Goal: Navigation & Orientation: Find specific page/section

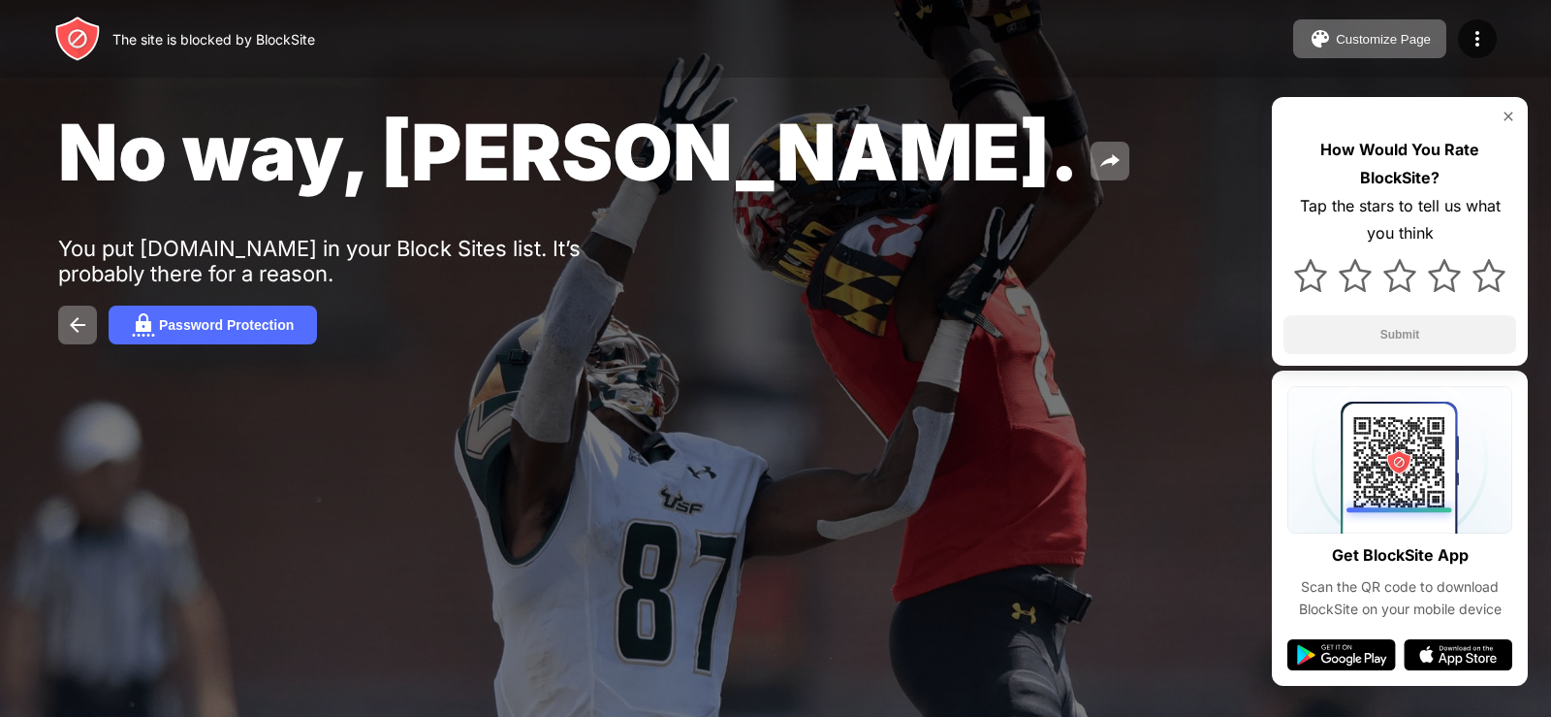
drag, startPoint x: 1501, startPoint y: 113, endPoint x: 1513, endPoint y: 114, distance: 11.7
click at [1513, 114] on img at bounding box center [1509, 117] width 16 height 16
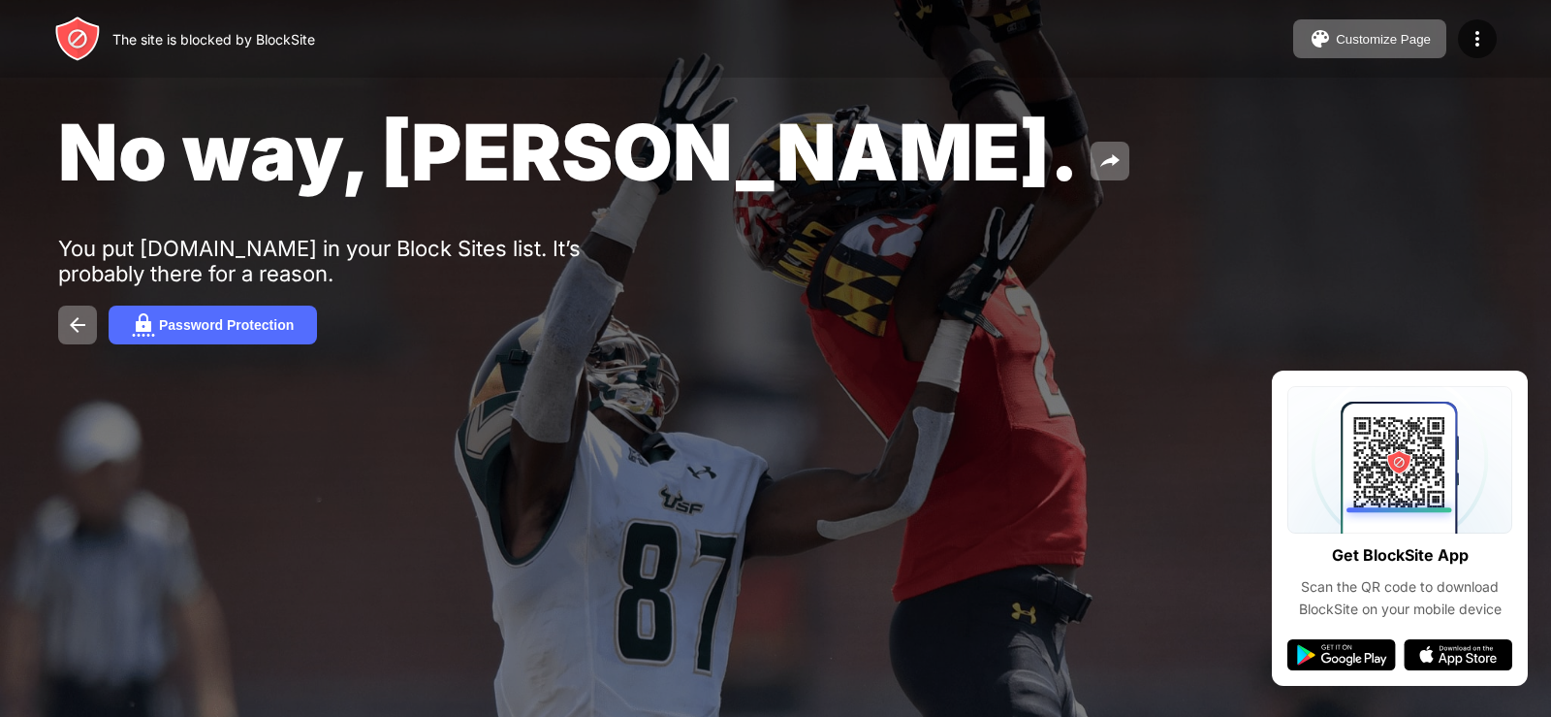
click at [1457, 646] on img at bounding box center [1458, 654] width 109 height 31
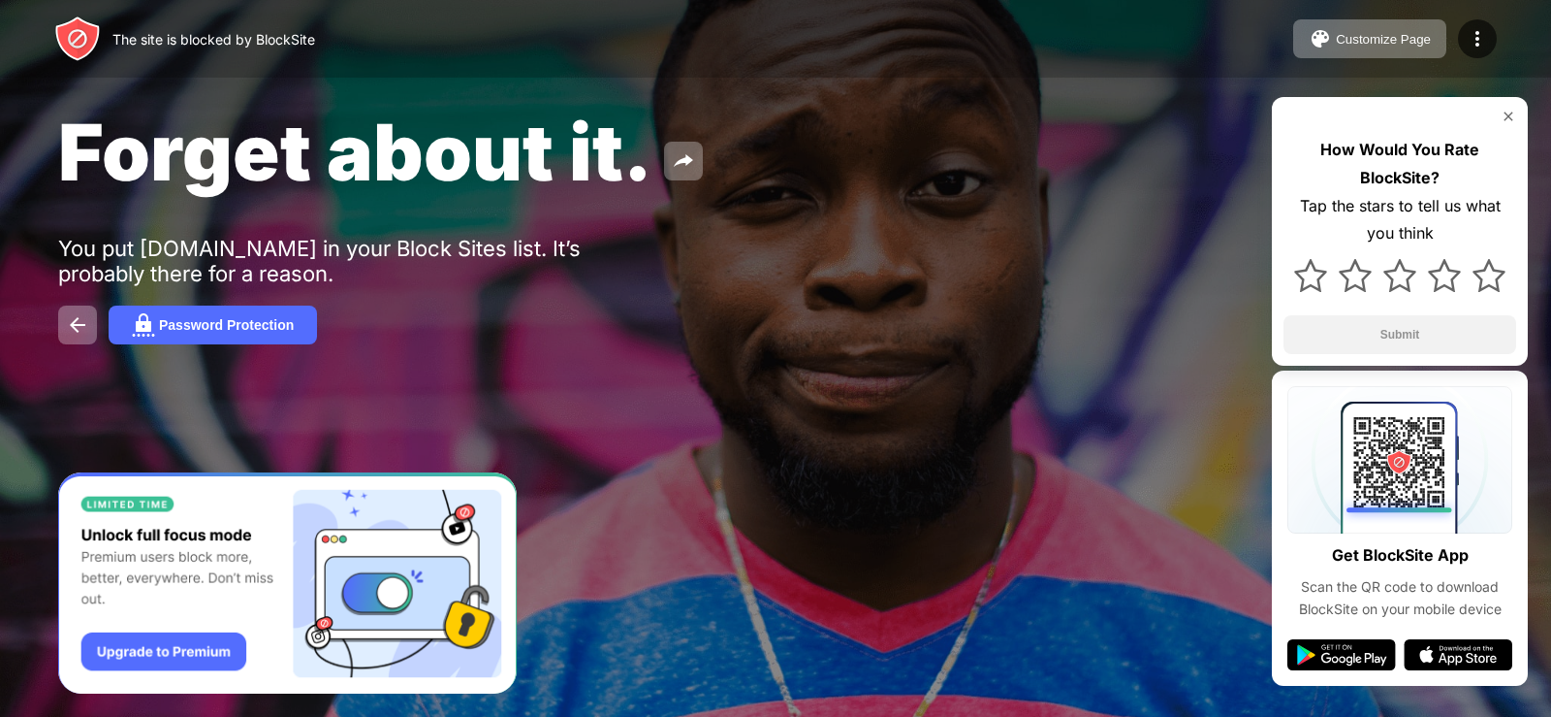
click at [1513, 105] on div "How Would You Rate BlockSite? Tap the stars to tell us what you think Submit" at bounding box center [1400, 231] width 256 height 269
click at [1508, 105] on div "How Would You Rate BlockSite? Tap the stars to tell us what you think Submit" at bounding box center [1400, 231] width 256 height 269
click at [448, 513] on img "Banner Message" at bounding box center [287, 583] width 459 height 222
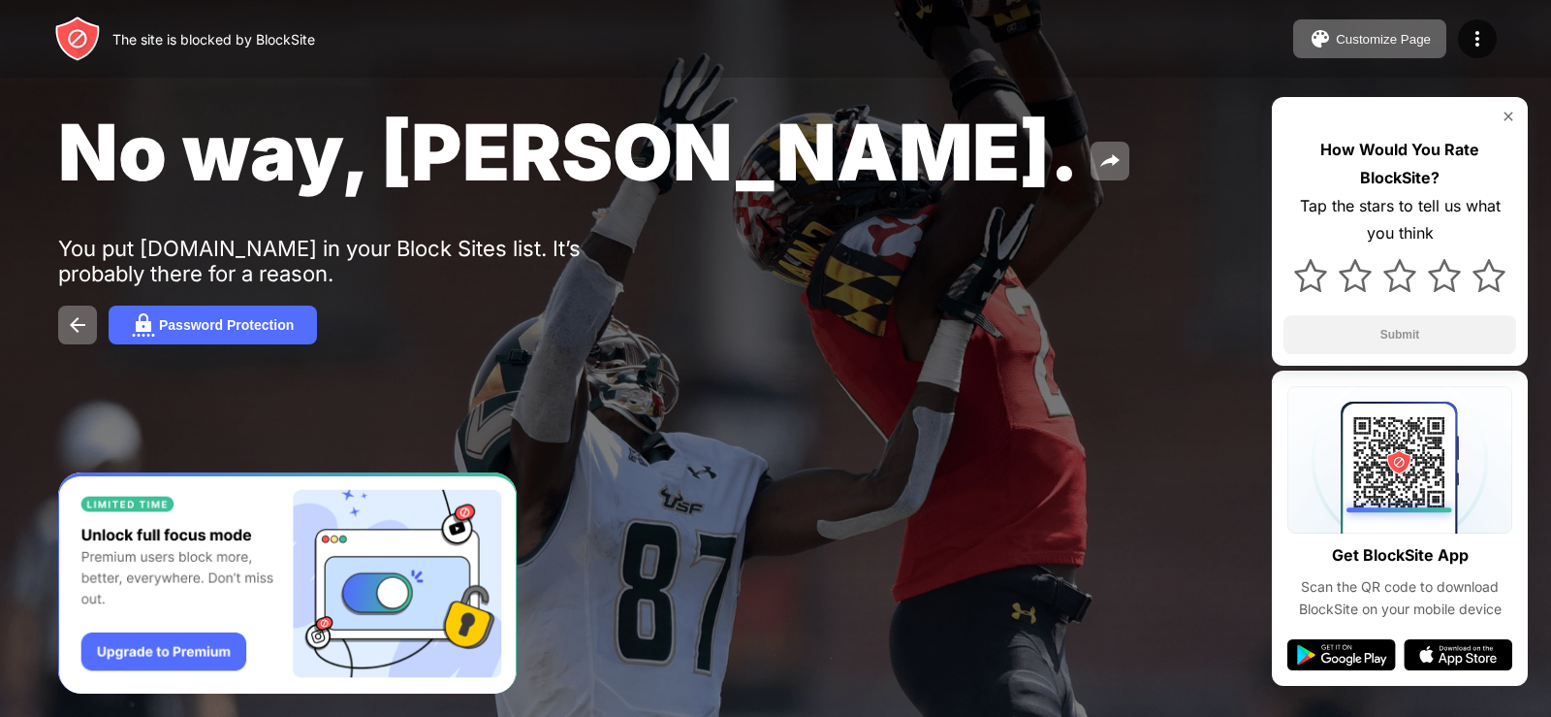
click at [1508, 119] on img at bounding box center [1509, 117] width 16 height 16
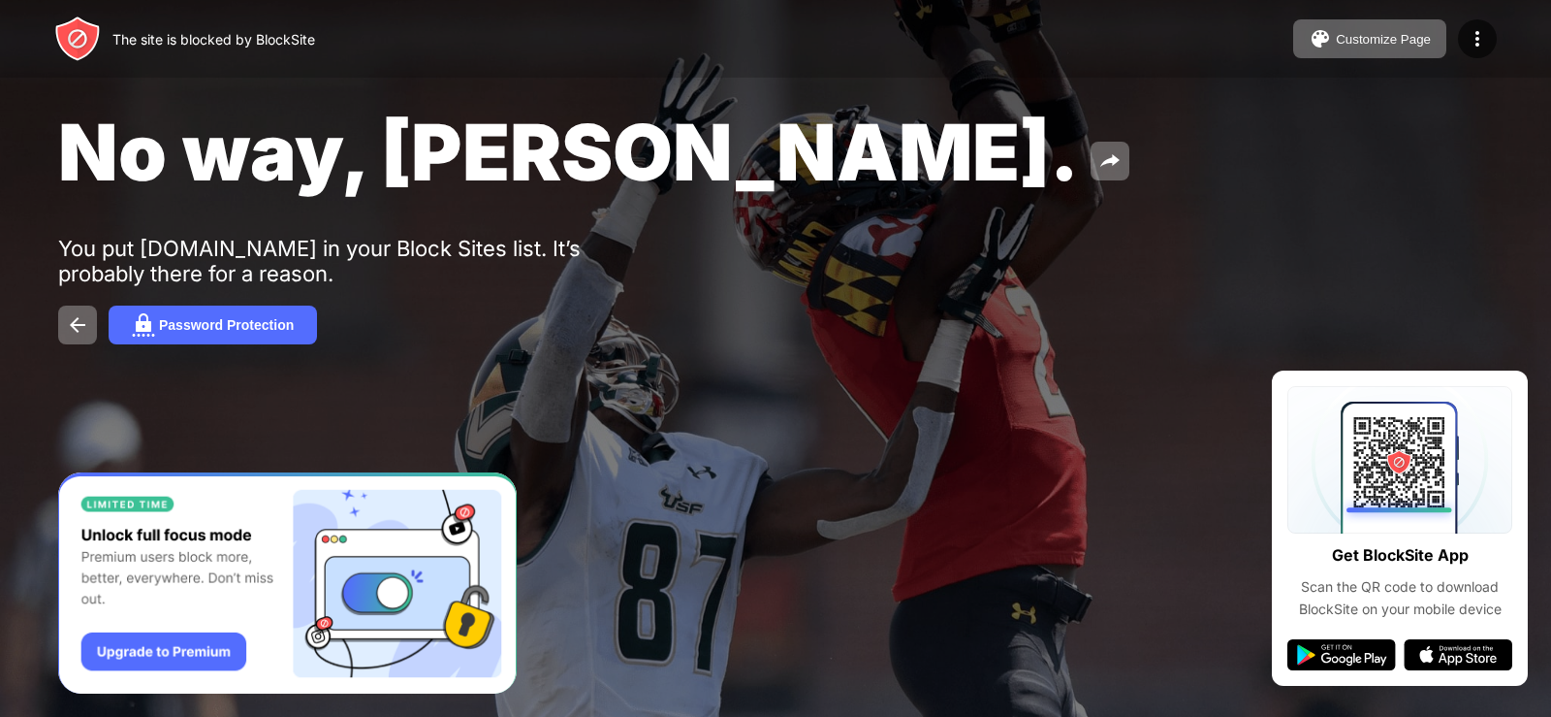
click at [1375, 659] on img at bounding box center [1342, 654] width 109 height 31
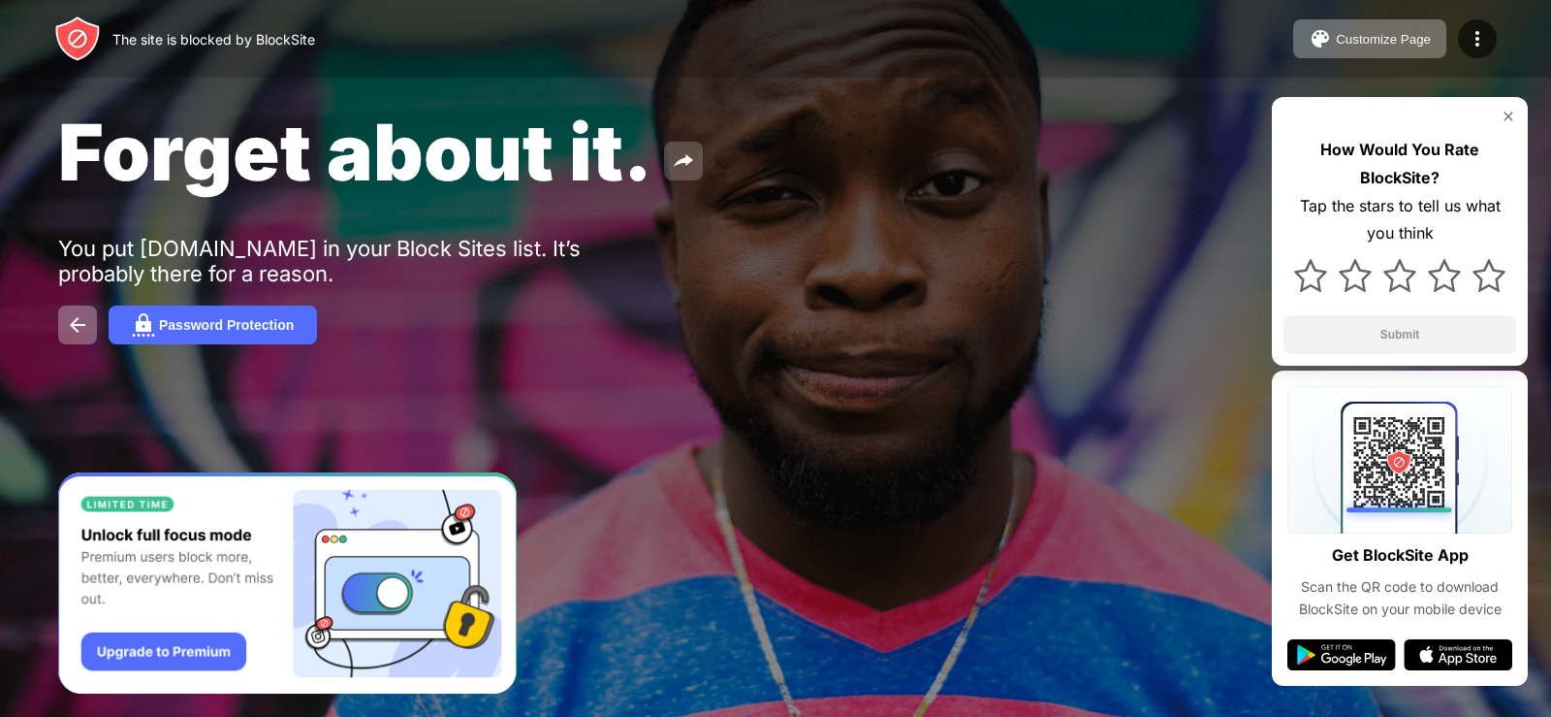
click at [676, 155] on img at bounding box center [683, 160] width 23 height 23
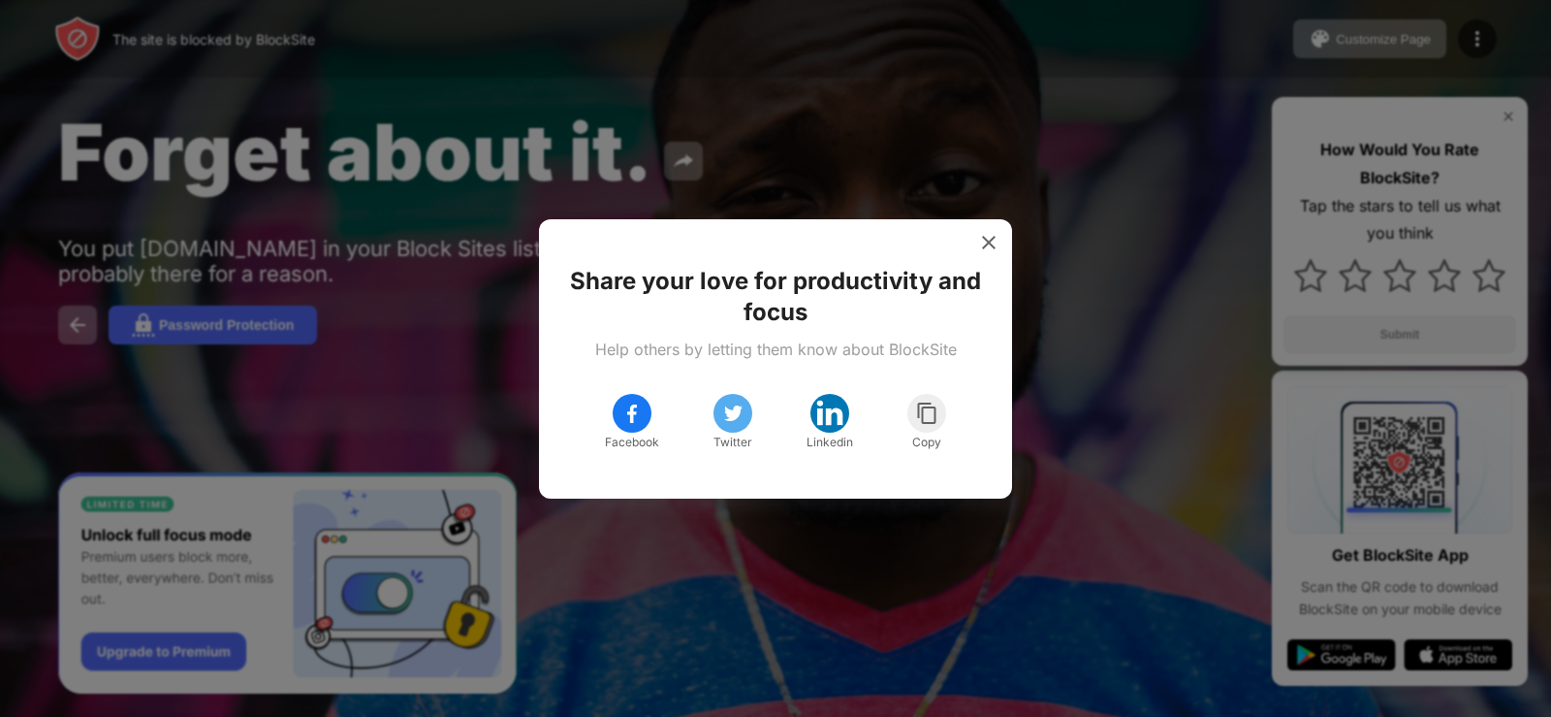
click at [622, 409] on img at bounding box center [632, 412] width 23 height 23
click at [994, 233] on img at bounding box center [988, 242] width 19 height 19
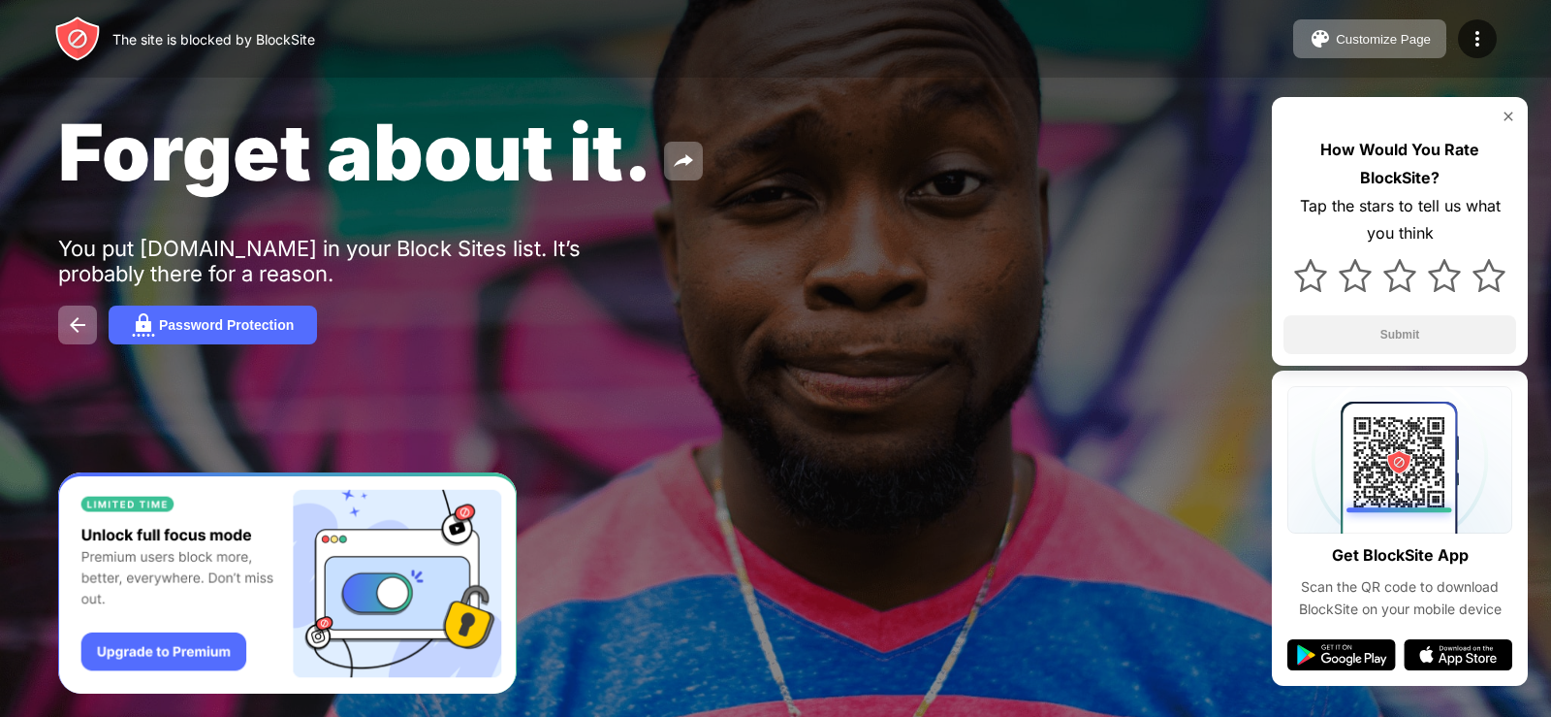
click at [1507, 115] on img at bounding box center [1509, 117] width 16 height 16
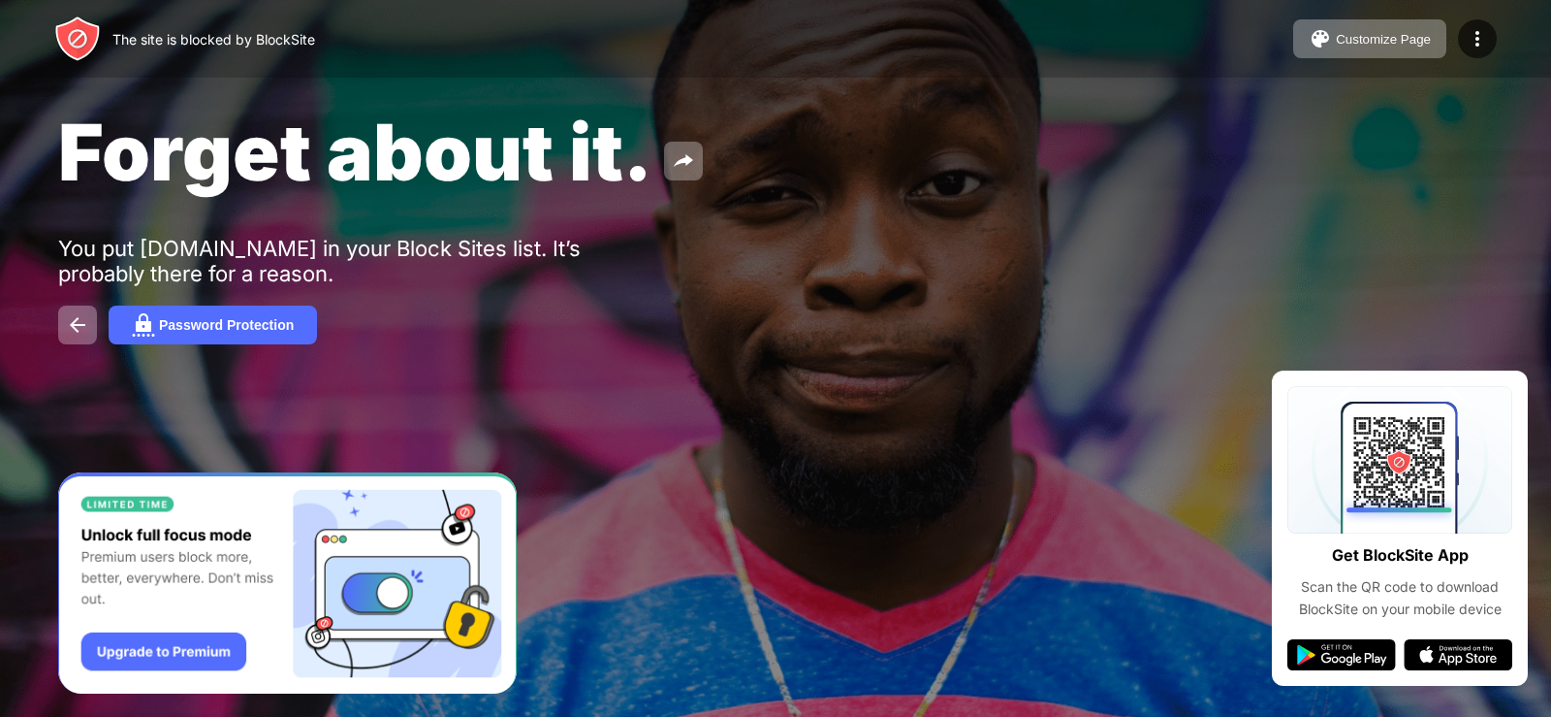
click at [1344, 660] on img at bounding box center [1342, 654] width 109 height 31
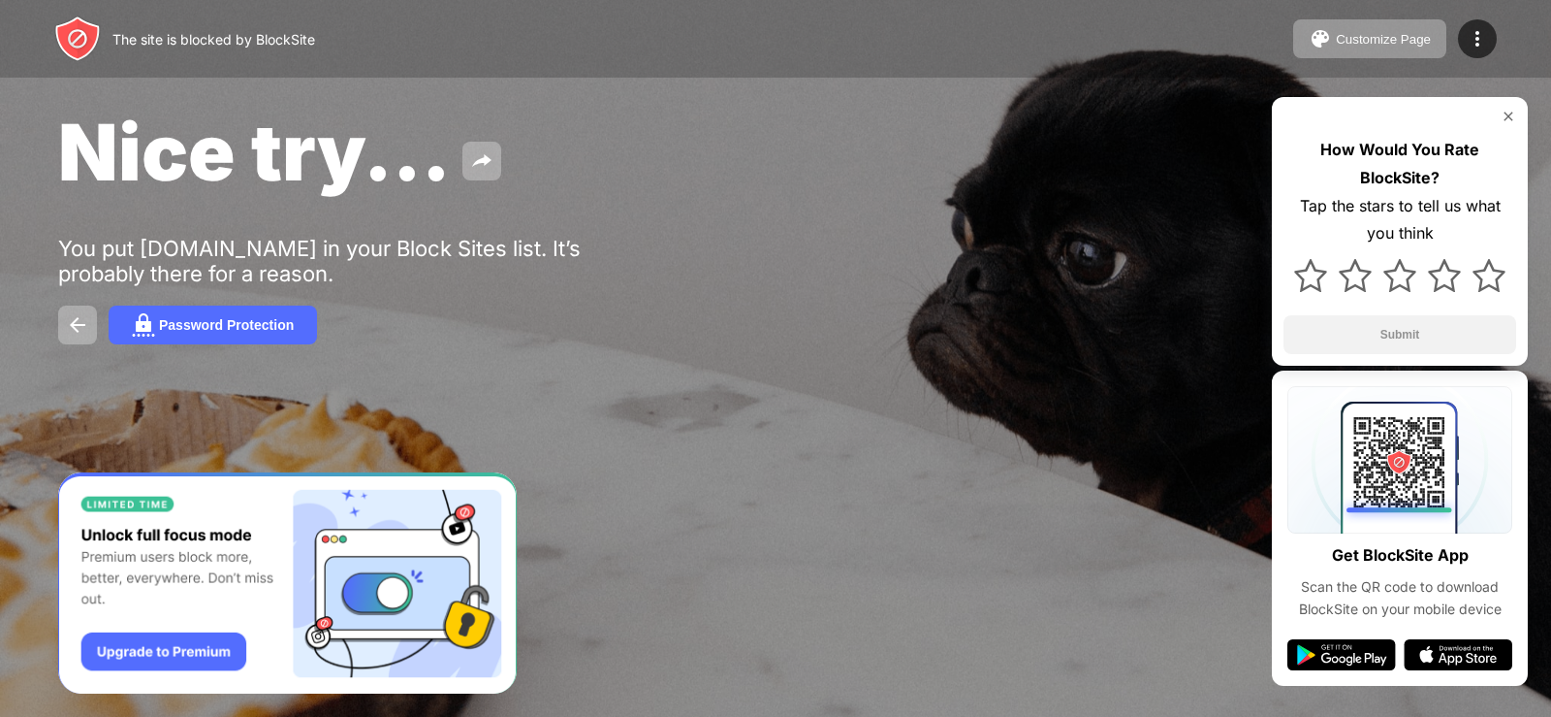
click at [462, 514] on img "Banner Message" at bounding box center [287, 583] width 459 height 222
